Goal: Book appointment/travel/reservation

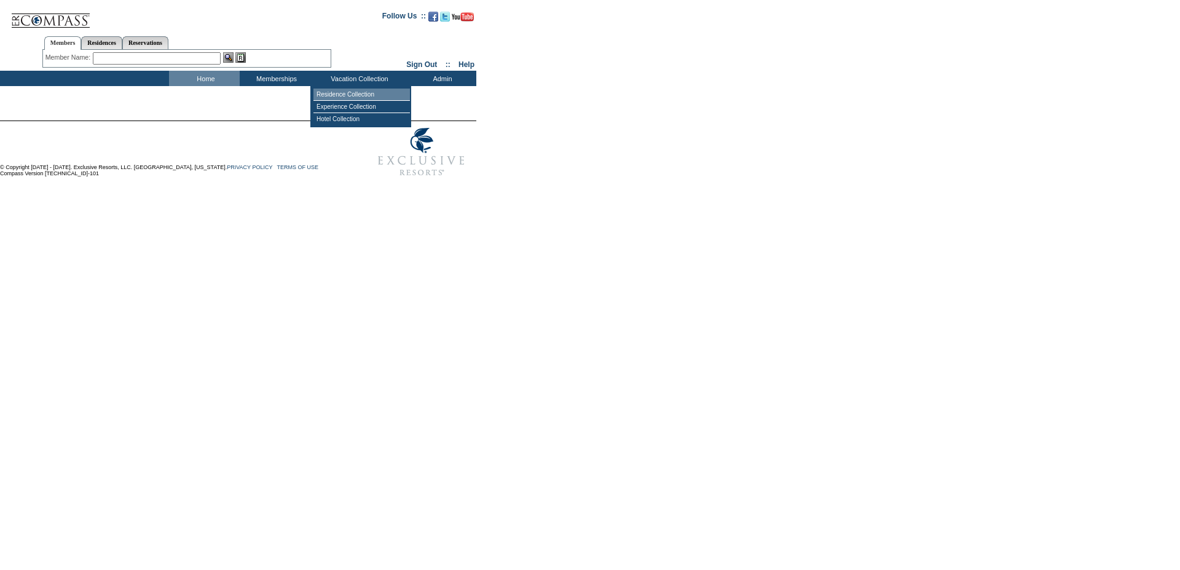
click at [353, 96] on td "Residence Collection" at bounding box center [361, 94] width 96 height 12
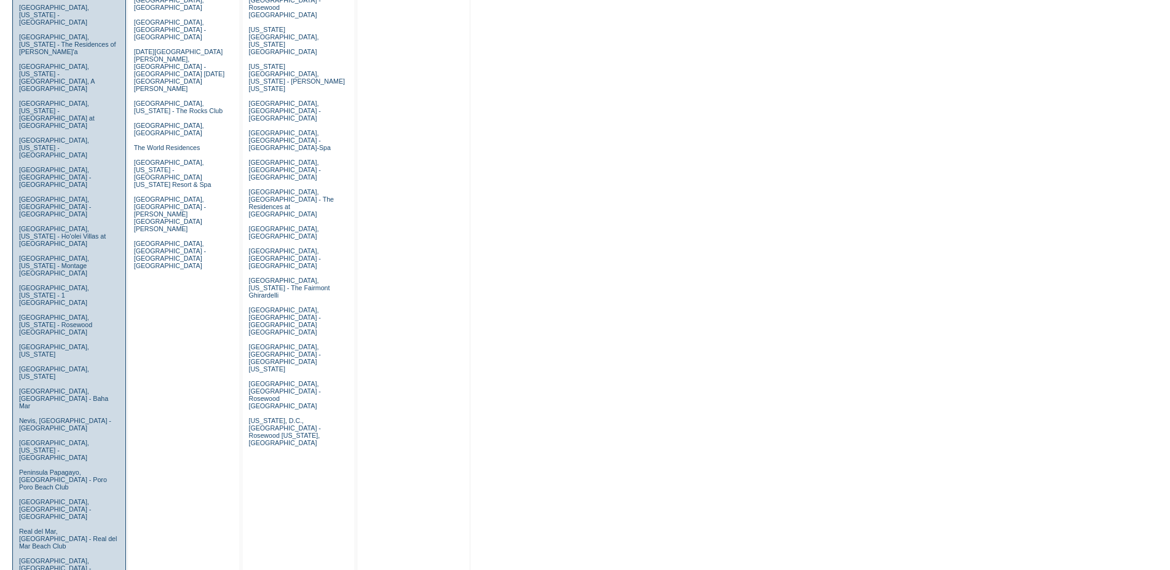
scroll to position [627, 0]
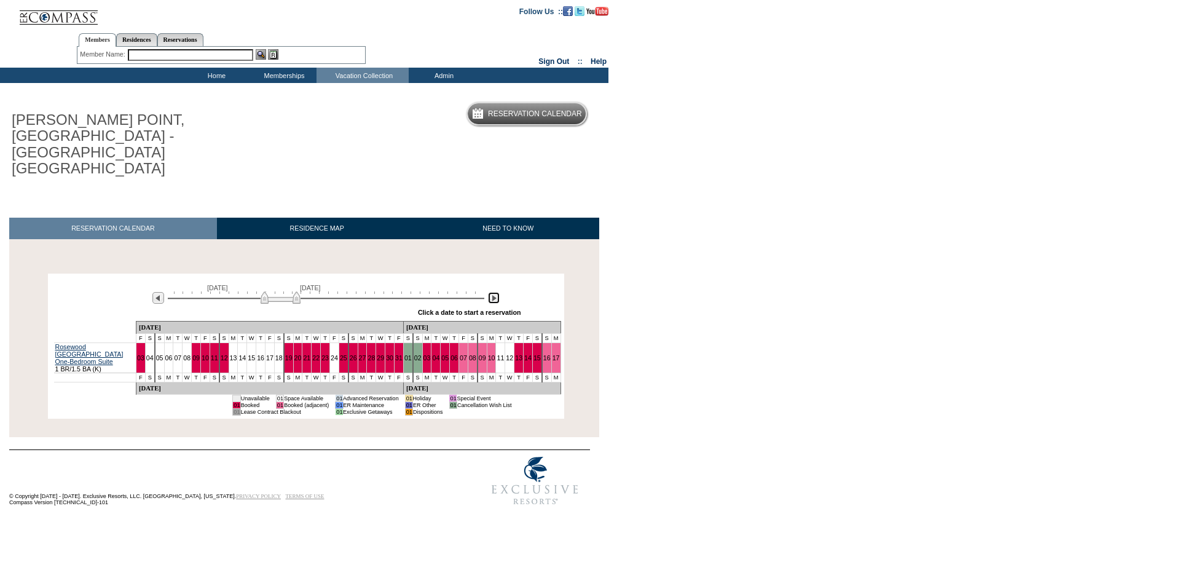
click at [492, 292] on img at bounding box center [494, 298] width 12 height 12
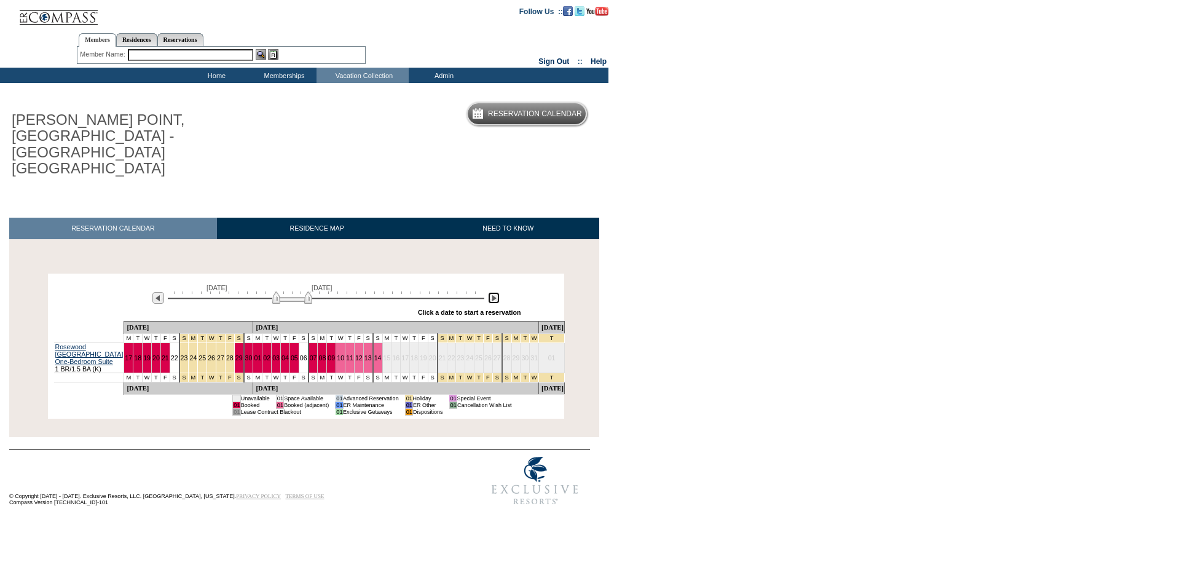
click at [492, 292] on img at bounding box center [494, 298] width 12 height 12
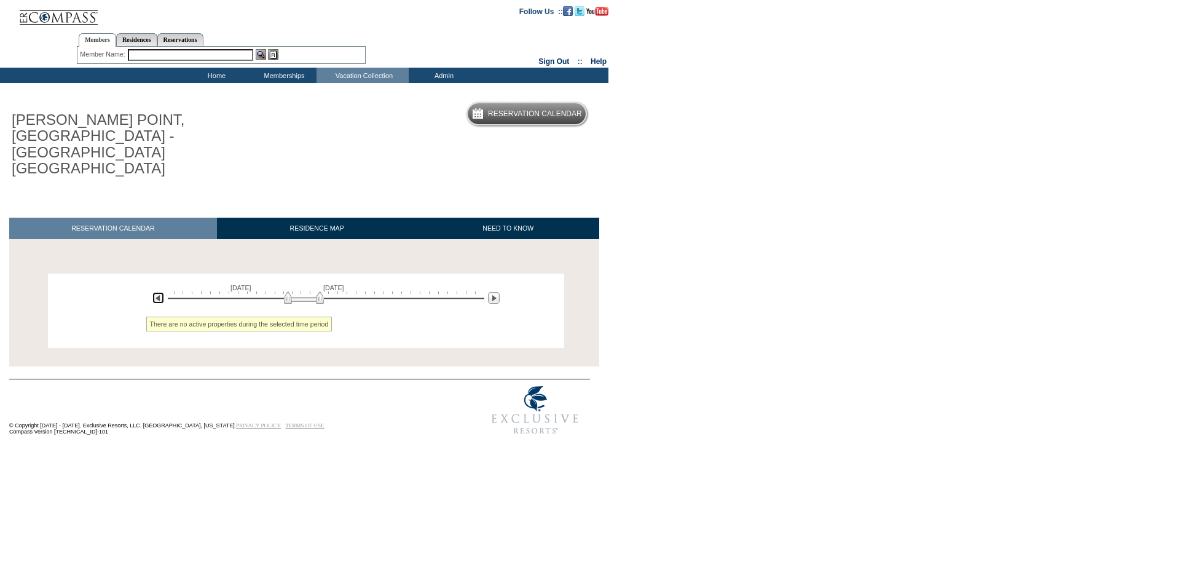
click at [160, 292] on img at bounding box center [158, 298] width 12 height 12
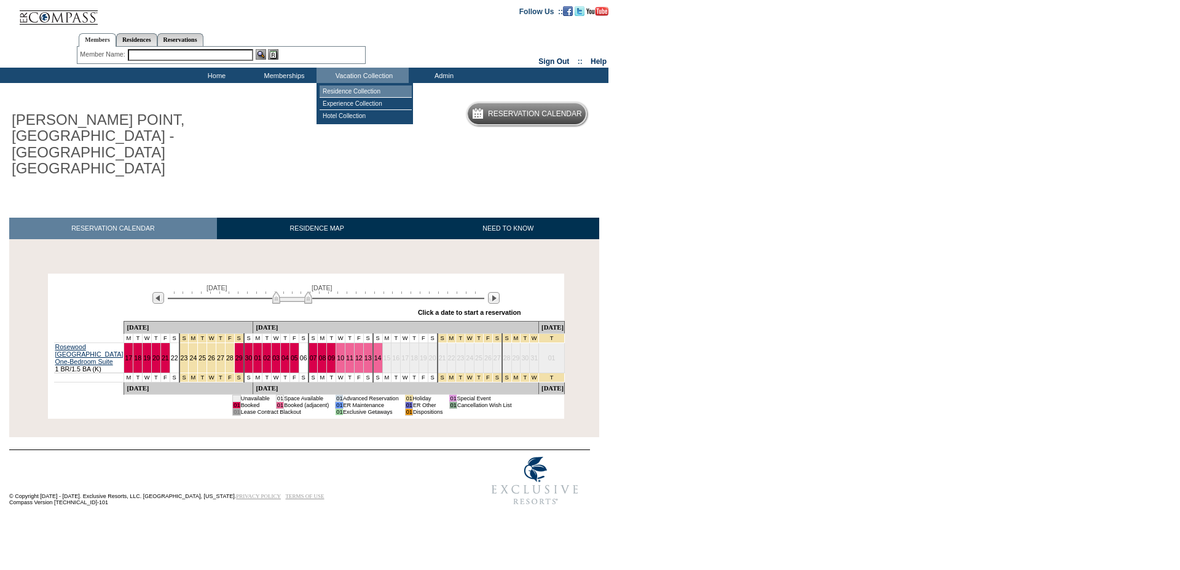
click at [344, 93] on td "Residence Collection" at bounding box center [366, 91] width 92 height 12
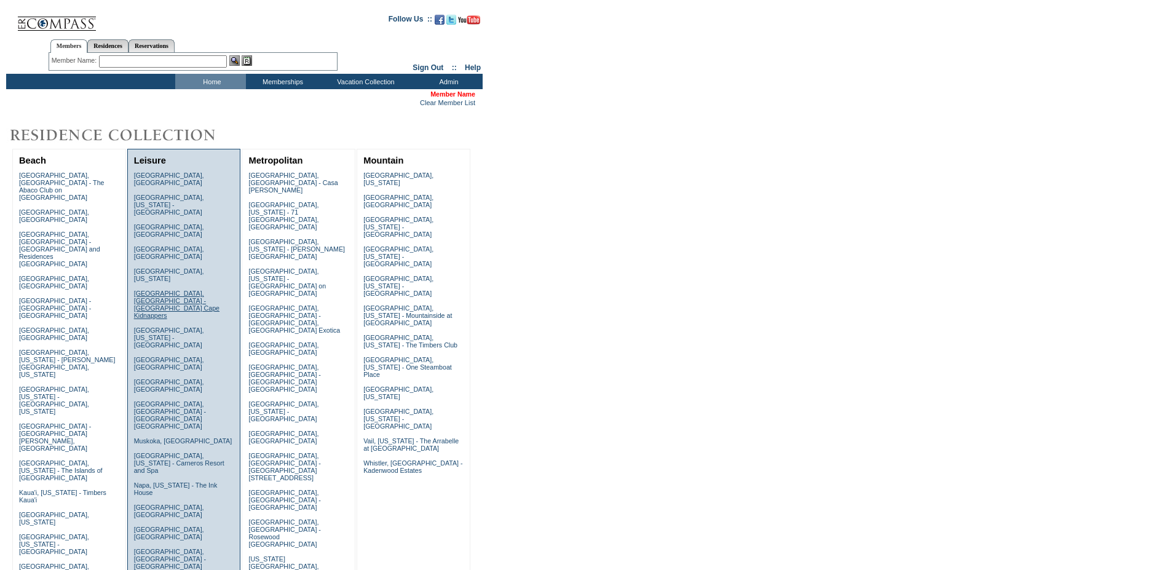
click at [181, 289] on link "[GEOGRAPHIC_DATA], [GEOGRAPHIC_DATA] - [GEOGRAPHIC_DATA] Cape Kidnappers" at bounding box center [176, 303] width 85 height 29
